Goal: Task Accomplishment & Management: Manage account settings

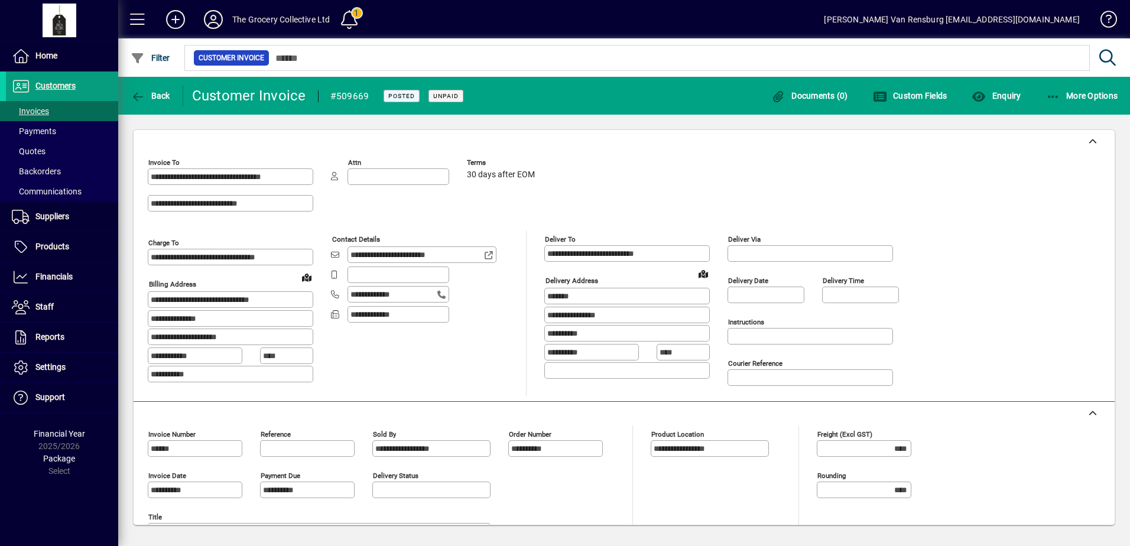
scroll to position [300, 0]
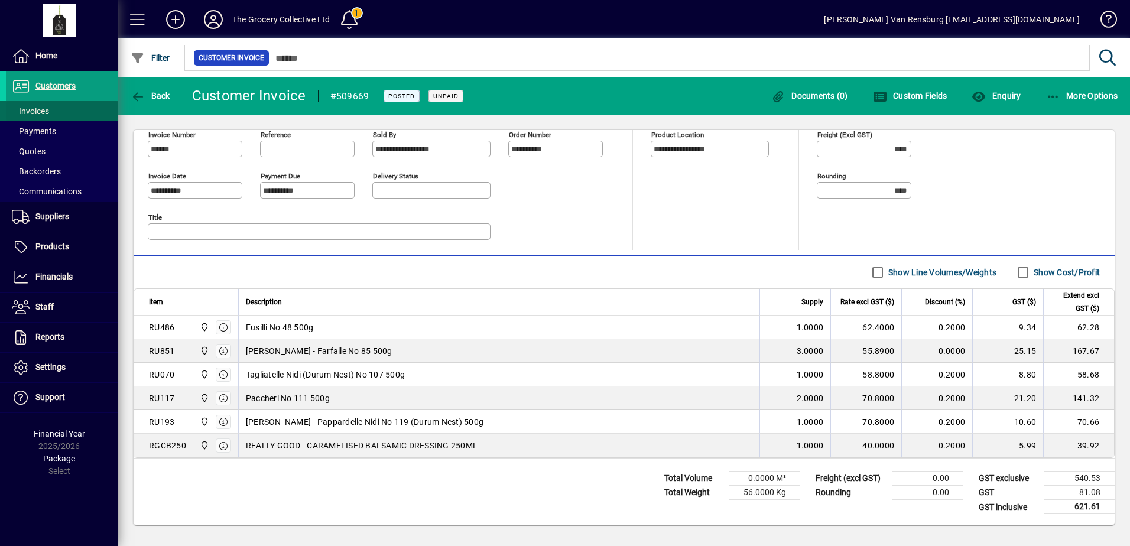
click at [55, 112] on span at bounding box center [62, 111] width 112 height 28
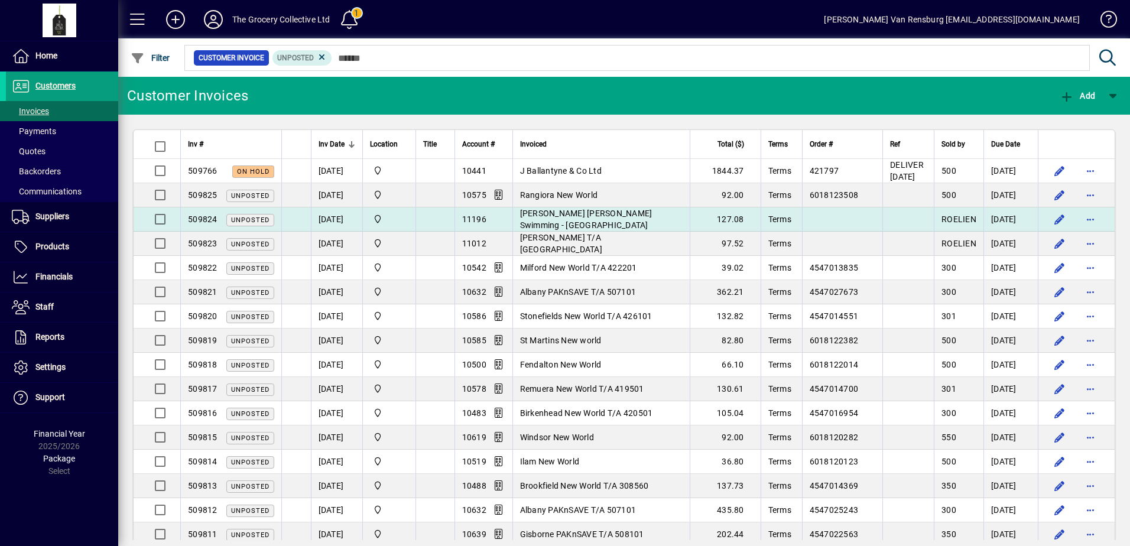
click at [612, 223] on span "[PERSON_NAME] [PERSON_NAME] Swimming - [GEOGRAPHIC_DATA]" at bounding box center [586, 219] width 132 height 21
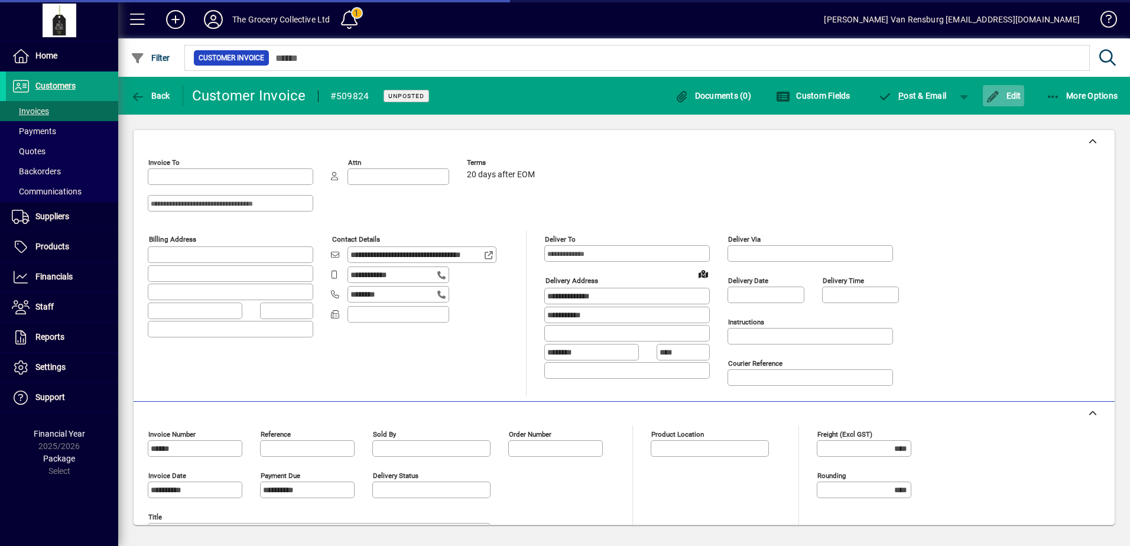
type input "**********"
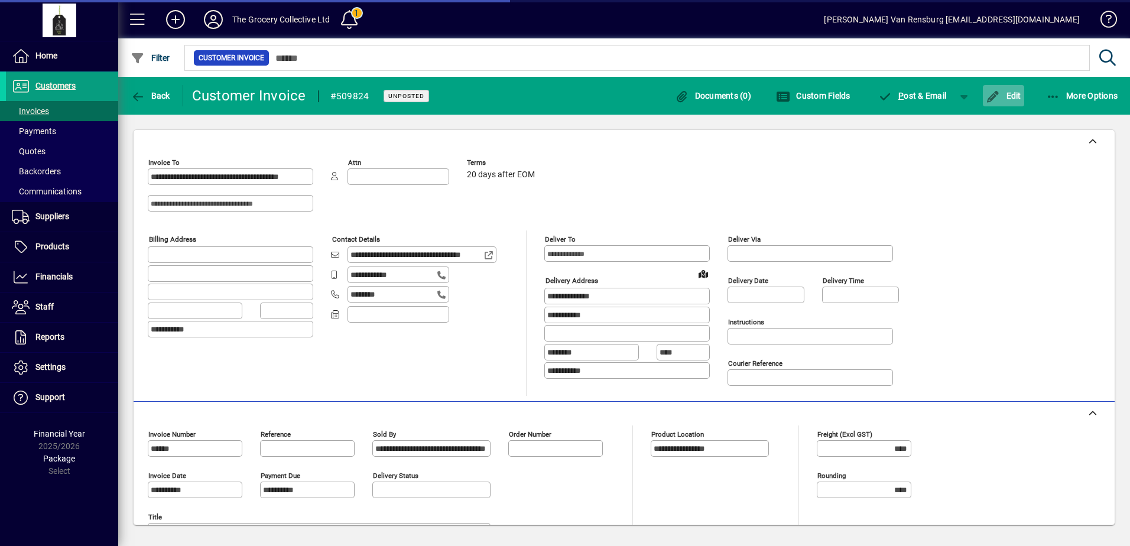
click at [1010, 98] on span "Edit" at bounding box center [1003, 95] width 35 height 9
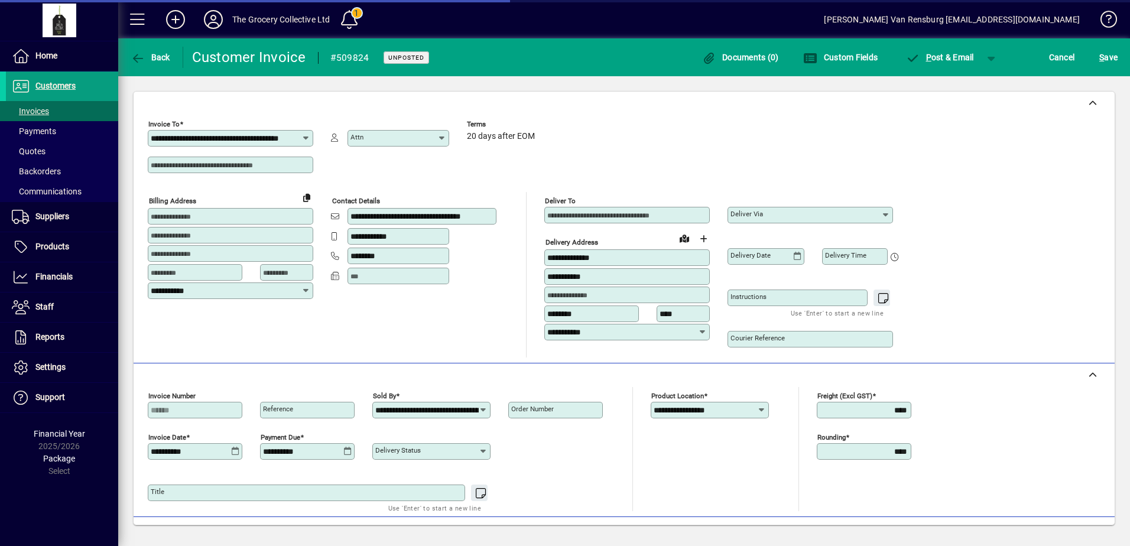
scroll to position [194, 0]
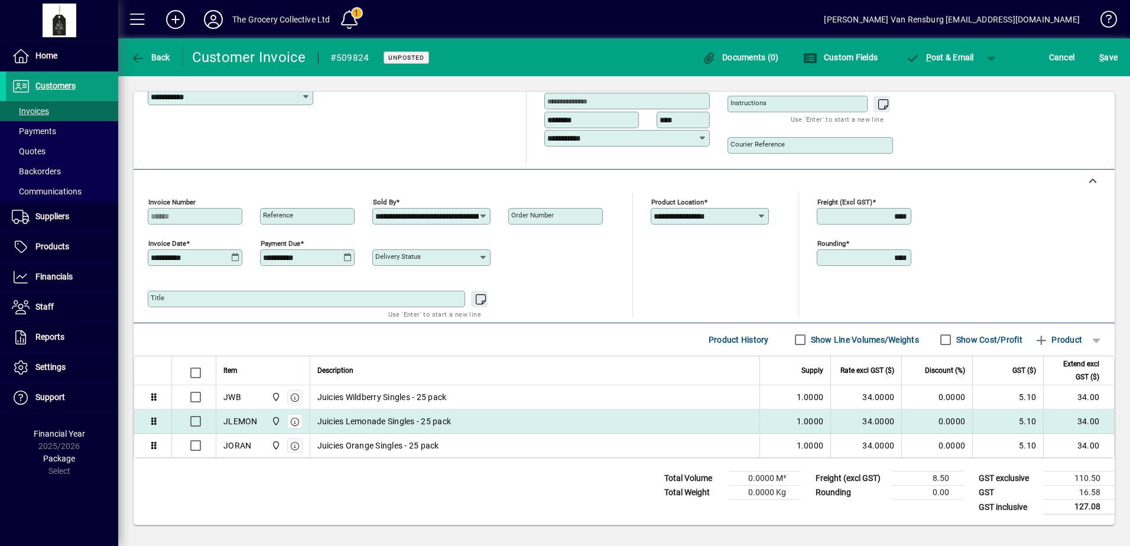
click at [488, 423] on div "Juicies Lemonade Singles - 25 pack" at bounding box center [535, 421] width 436 height 12
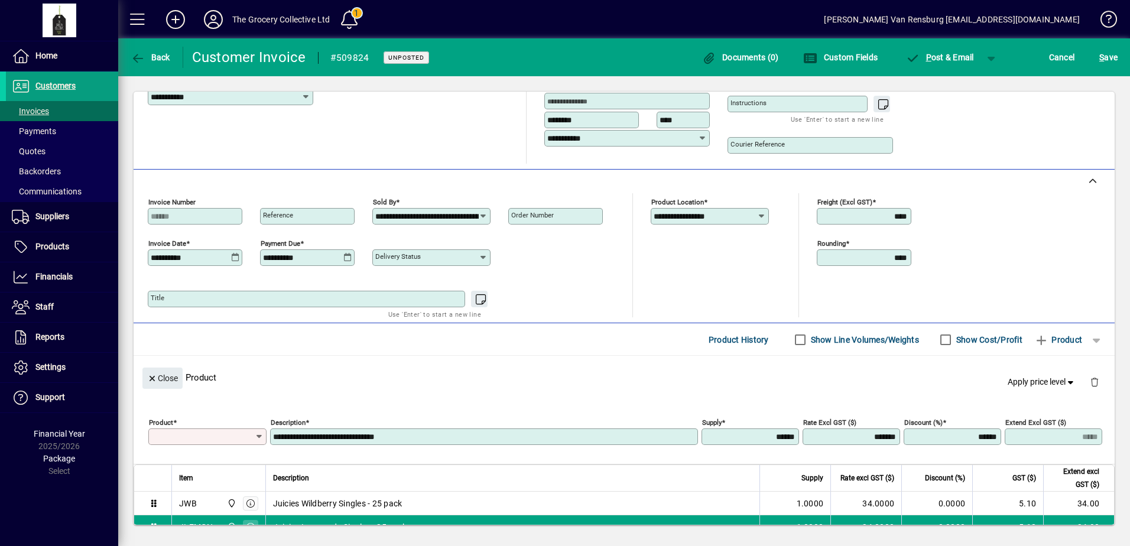
type input "******"
type input "*****"
click at [1104, 61] on span "S ave" at bounding box center [1108, 57] width 18 height 19
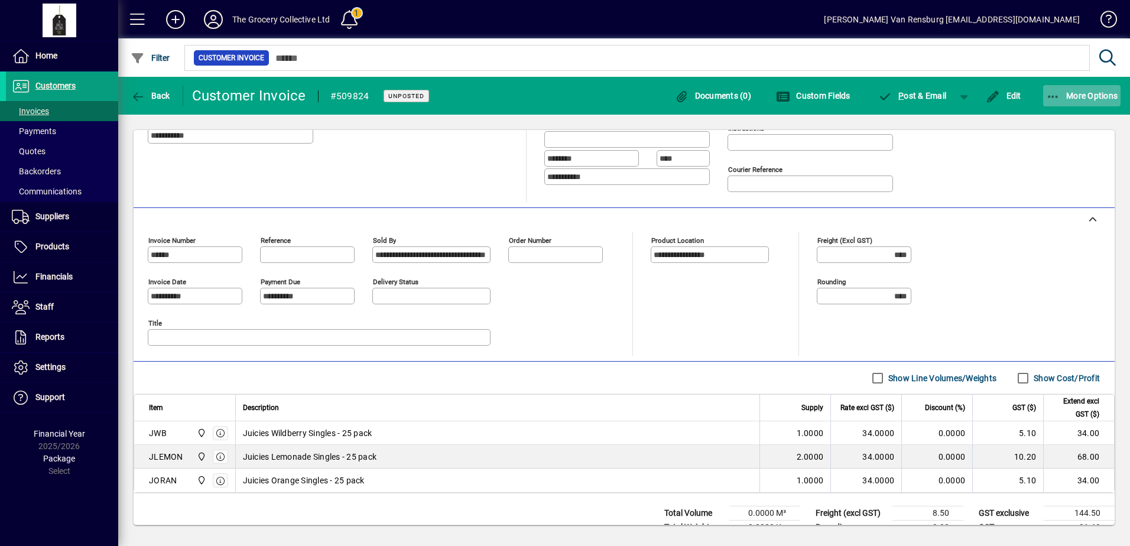
click at [1047, 102] on icon "button" at bounding box center [1053, 97] width 15 height 12
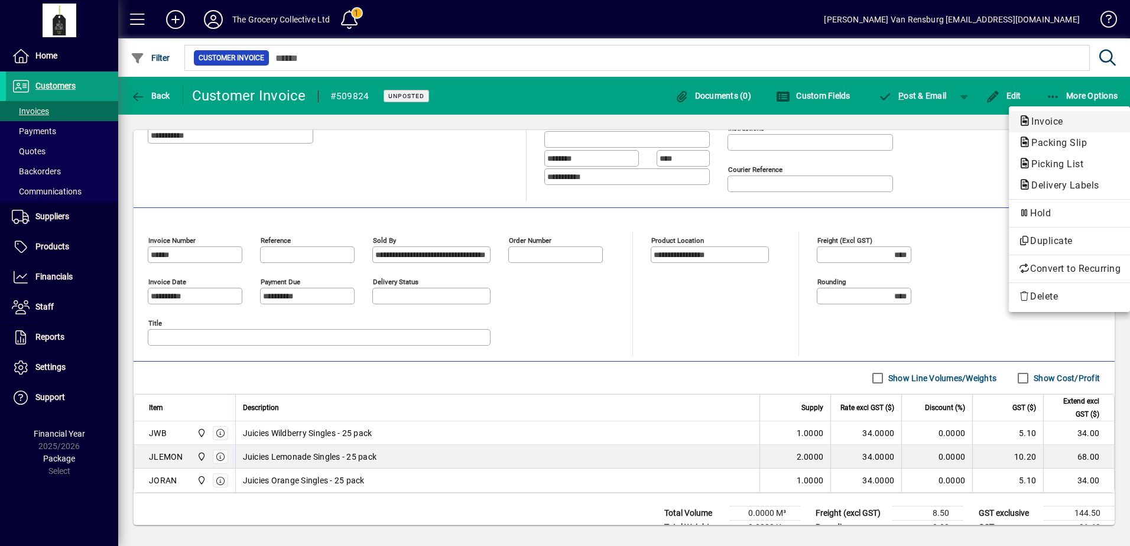
click at [1051, 122] on span "Invoice" at bounding box center [1043, 121] width 51 height 11
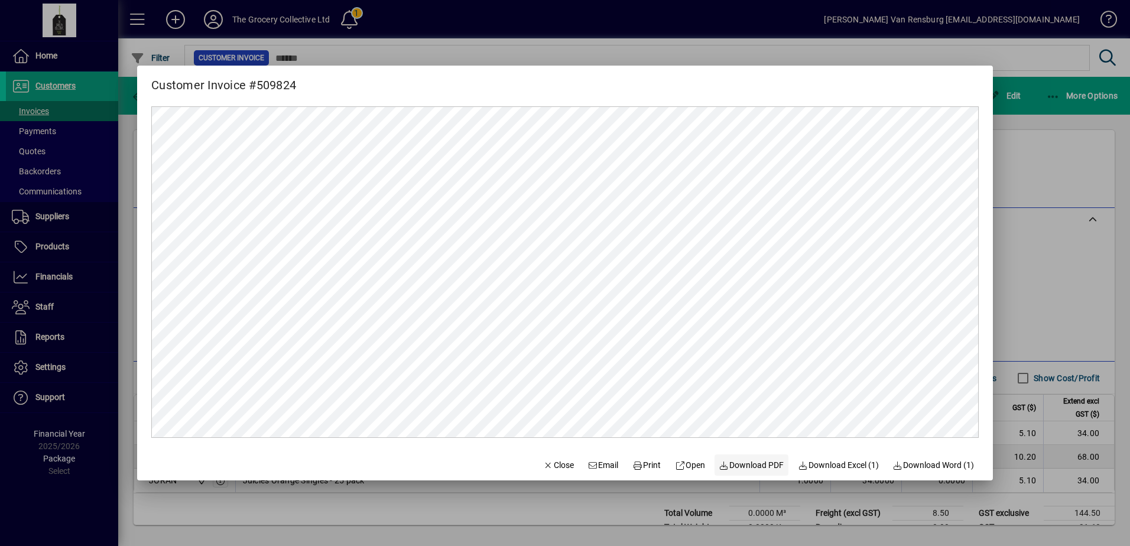
scroll to position [0, 0]
click at [642, 470] on span "Print" at bounding box center [646, 465] width 28 height 12
click at [543, 463] on icon "button" at bounding box center [548, 466] width 11 height 8
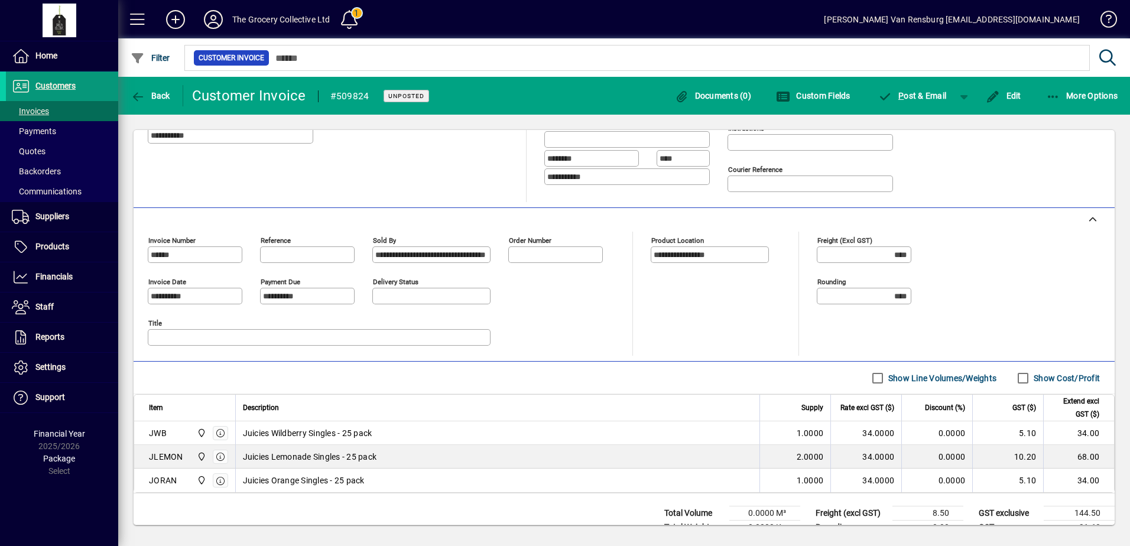
click at [63, 86] on span "Customers" at bounding box center [55, 85] width 40 height 9
